Goal: Task Accomplishment & Management: Use online tool/utility

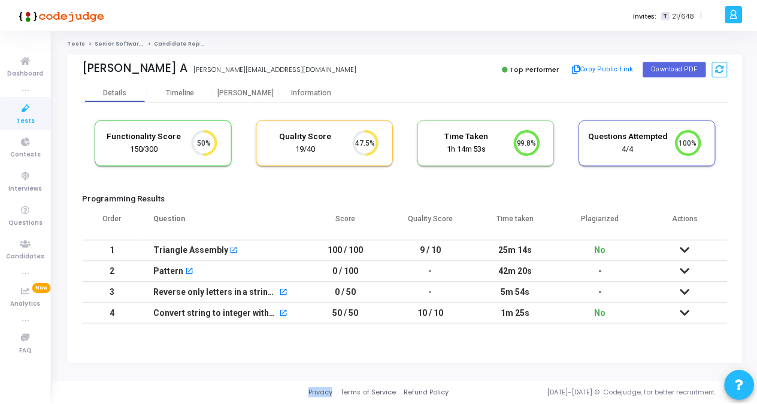
scroll to position [25, 30]
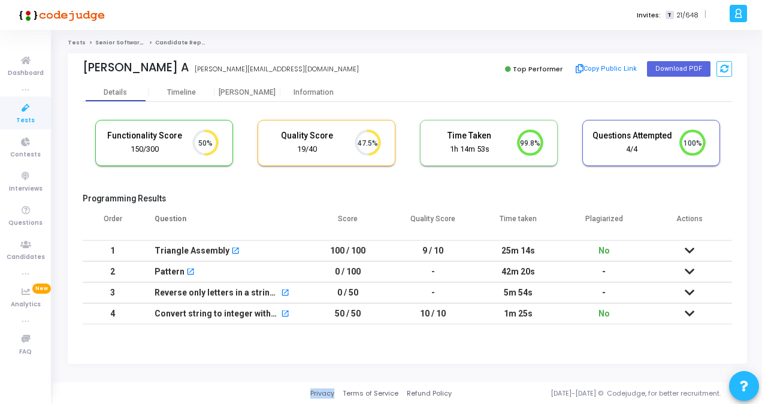
click at [23, 116] on span "Tests" at bounding box center [25, 121] width 19 height 10
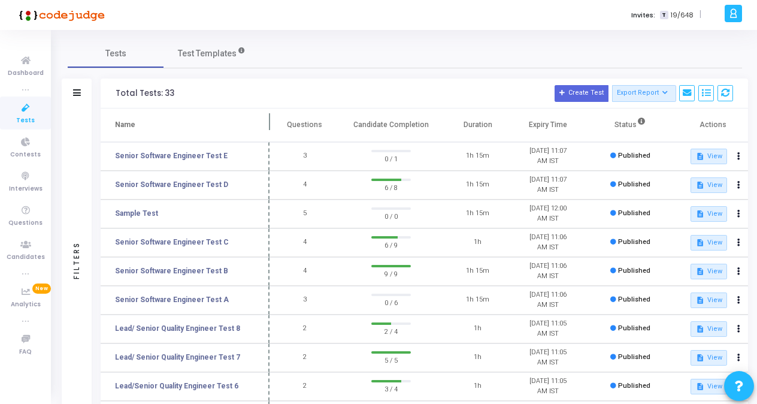
drag, startPoint x: 230, startPoint y: 120, endPoint x: 269, endPoint y: 121, distance: 38.9
click at [269, 121] on span at bounding box center [270, 124] width 12 height 33
click at [197, 186] on link "Senior Software Engineer Test D" at bounding box center [171, 184] width 113 height 11
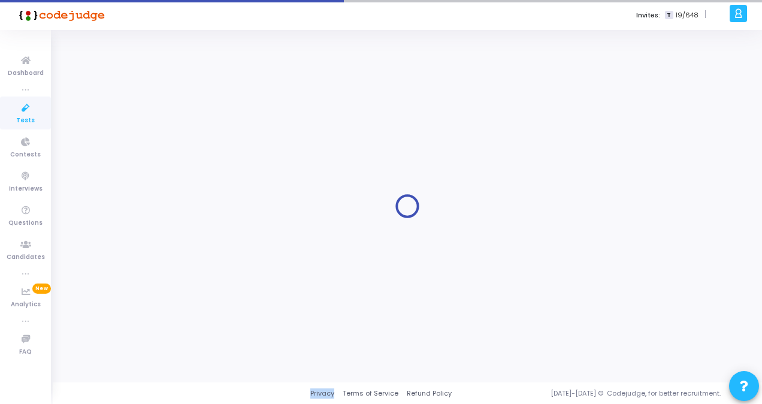
click at [198, 186] on div at bounding box center [407, 206] width 679 height 334
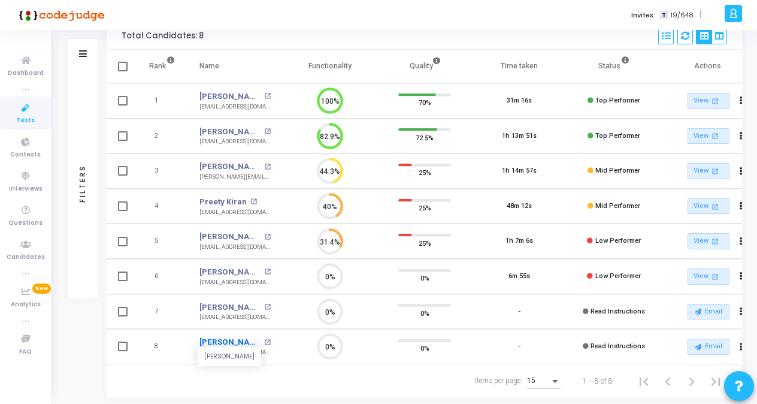
scroll to position [119, 0]
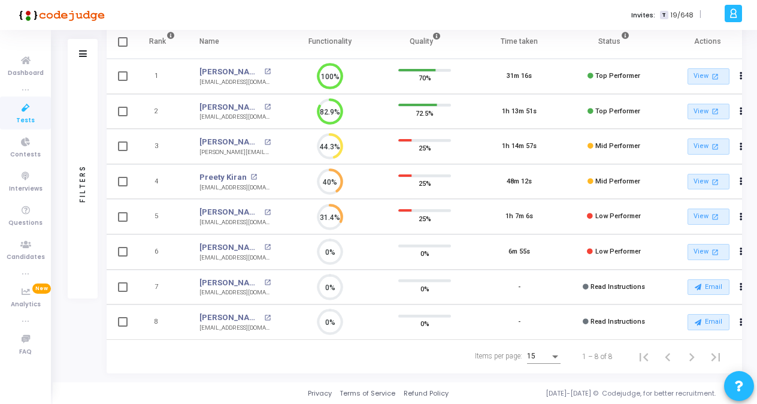
click at [300, 249] on td "0%" at bounding box center [330, 251] width 95 height 35
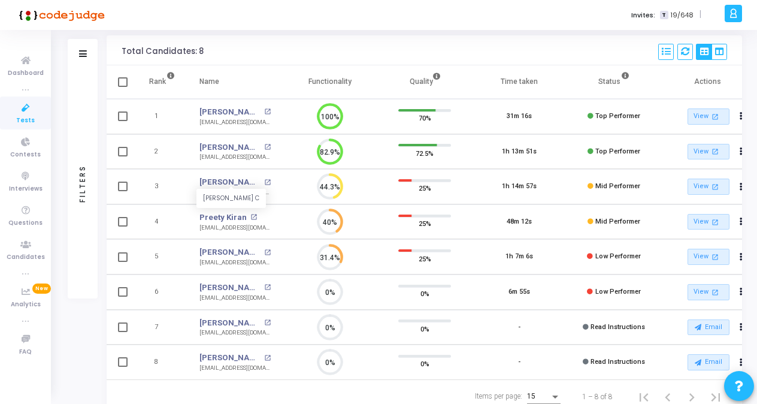
scroll to position [0, 0]
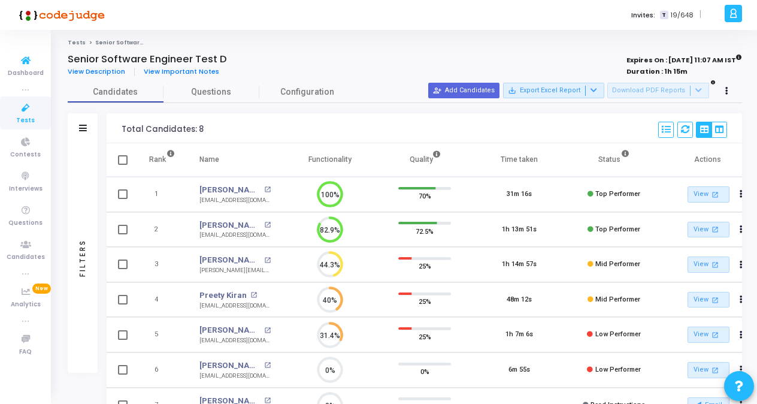
click at [11, 117] on link "Tests" at bounding box center [25, 112] width 51 height 33
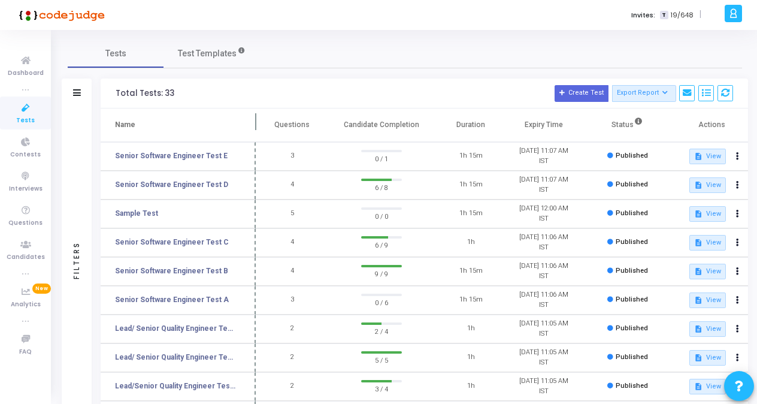
drag, startPoint x: 231, startPoint y: 122, endPoint x: 256, endPoint y: 125, distance: 25.3
click at [256, 125] on span at bounding box center [256, 124] width 12 height 33
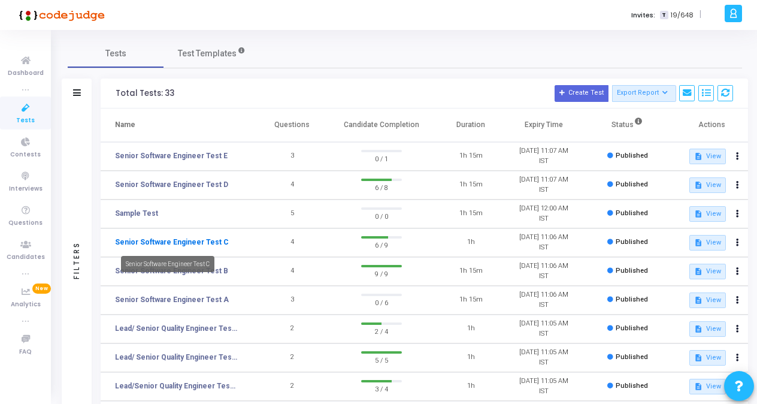
click at [201, 242] on link "Senior Software Engineer Test C" at bounding box center [172, 242] width 114 height 11
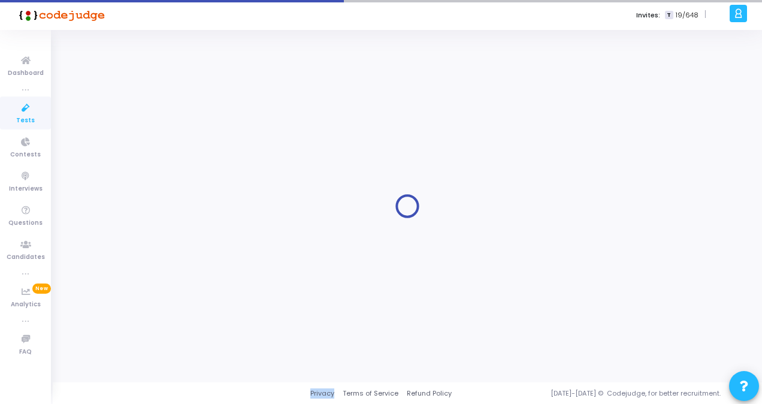
click at [201, 242] on div at bounding box center [407, 206] width 679 height 334
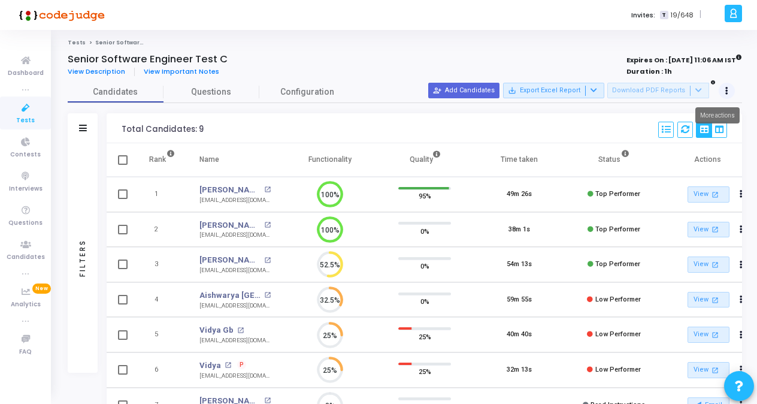
click at [729, 90] on button at bounding box center [727, 91] width 17 height 17
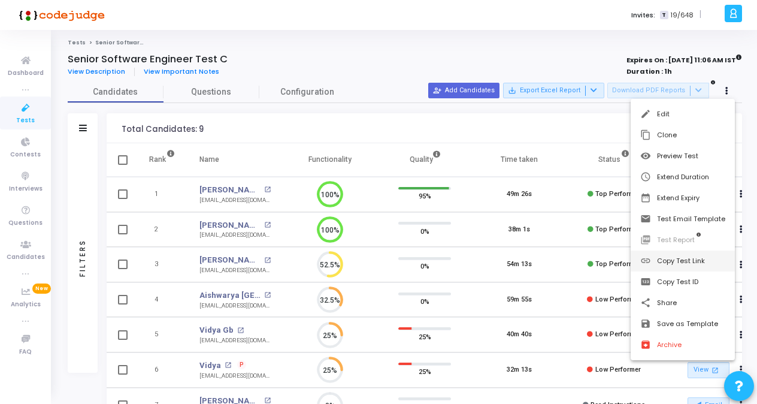
click at [680, 259] on button "link Copy Test Link" at bounding box center [683, 260] width 104 height 21
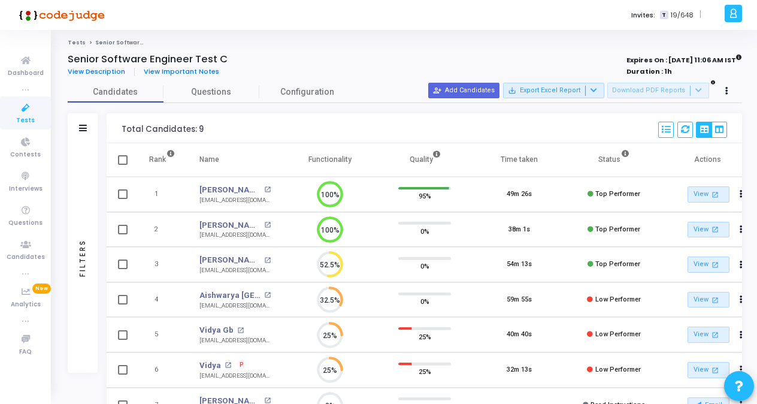
click at [32, 121] on span "Tests" at bounding box center [25, 121] width 19 height 10
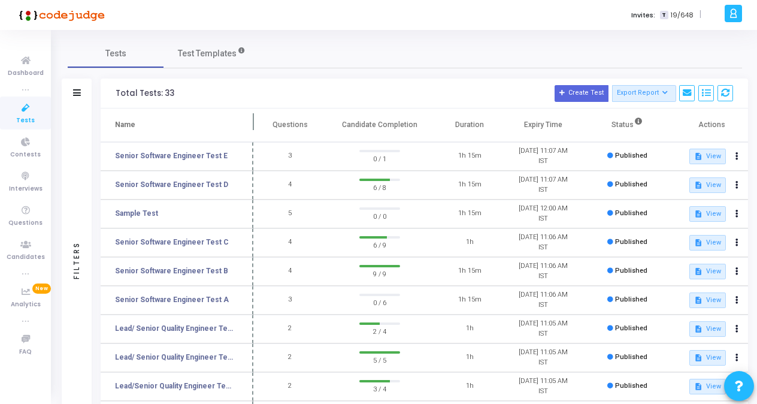
drag, startPoint x: 229, startPoint y: 121, endPoint x: 252, endPoint y: 123, distance: 22.8
click at [252, 123] on span at bounding box center [253, 124] width 12 height 33
click at [198, 271] on div "Senior Software Engineer Test C" at bounding box center [167, 264] width 93 height 16
drag, startPoint x: 198, startPoint y: 271, endPoint x: 208, endPoint y: 270, distance: 10.8
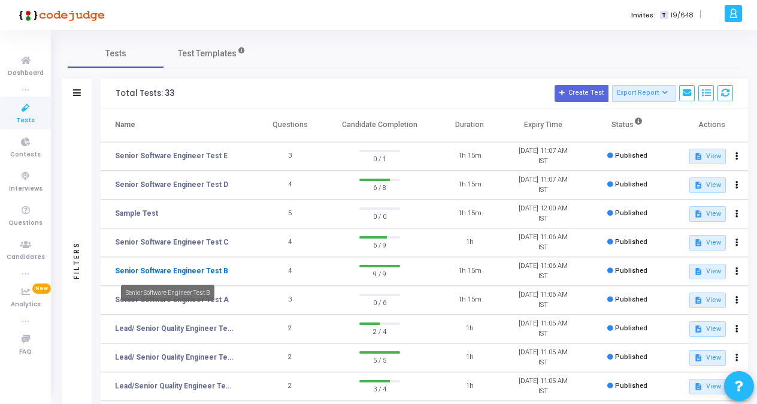
click at [208, 270] on link "Senior Software Engineer Test B" at bounding box center [171, 270] width 113 height 11
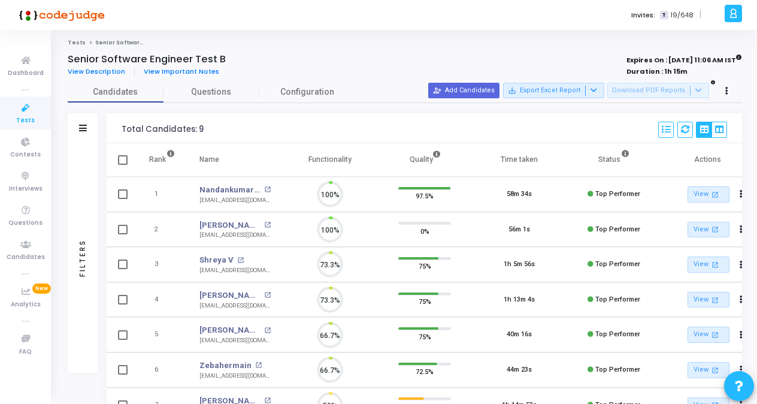
scroll to position [25, 30]
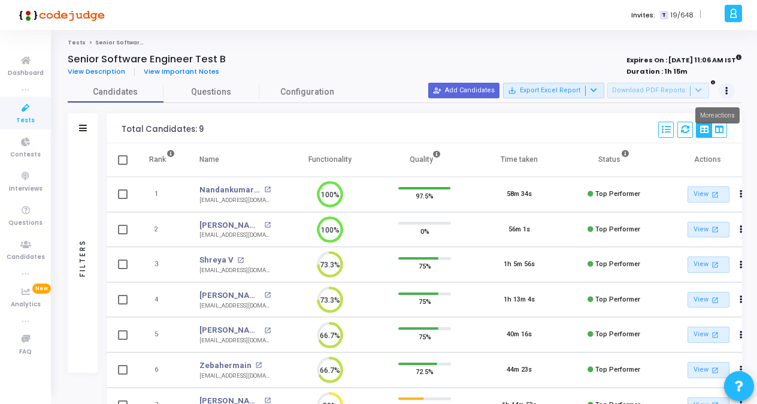
click at [726, 91] on icon at bounding box center [726, 91] width 3 height 6
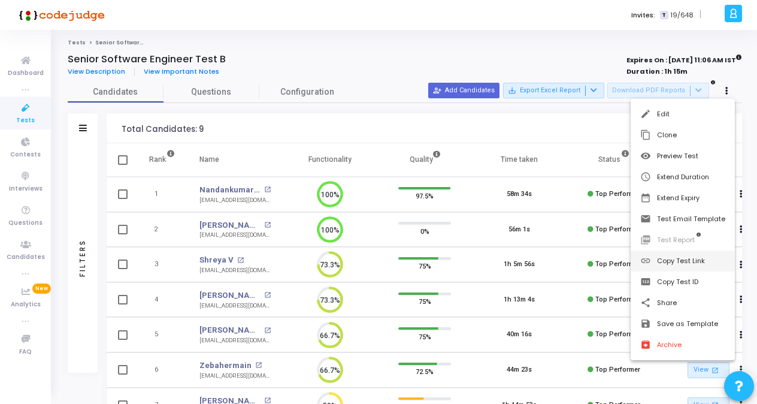
click at [676, 265] on button "link Copy Test Link" at bounding box center [683, 260] width 104 height 21
